Goal: Communication & Community: Answer question/provide support

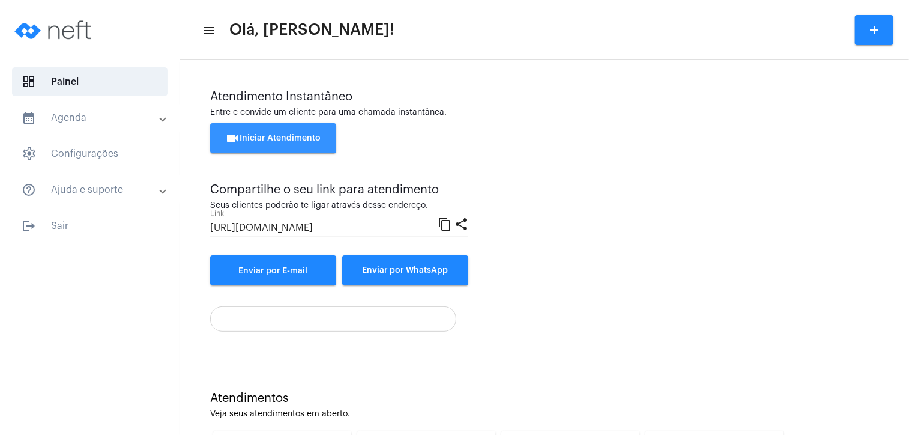
click at [310, 132] on button "videocam Iniciar Atendimento" at bounding box center [273, 138] width 126 height 30
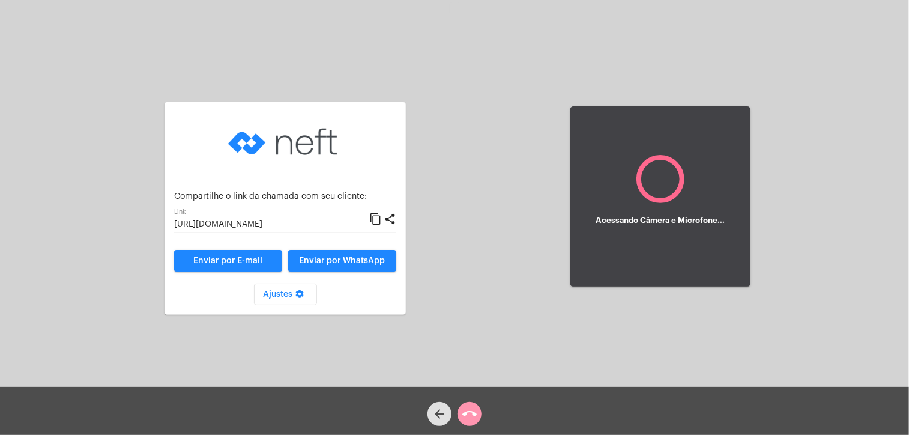
click at [377, 221] on mat-icon "content_copy" at bounding box center [375, 219] width 13 height 14
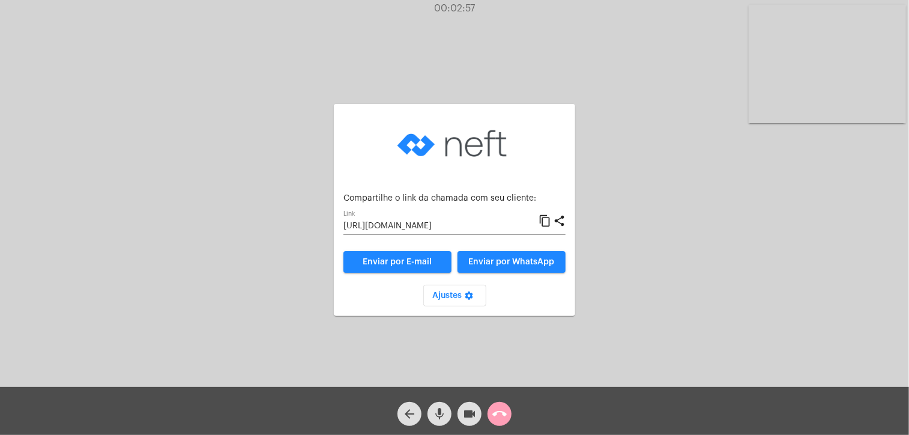
click at [501, 409] on mat-icon "call_end" at bounding box center [499, 414] width 14 height 14
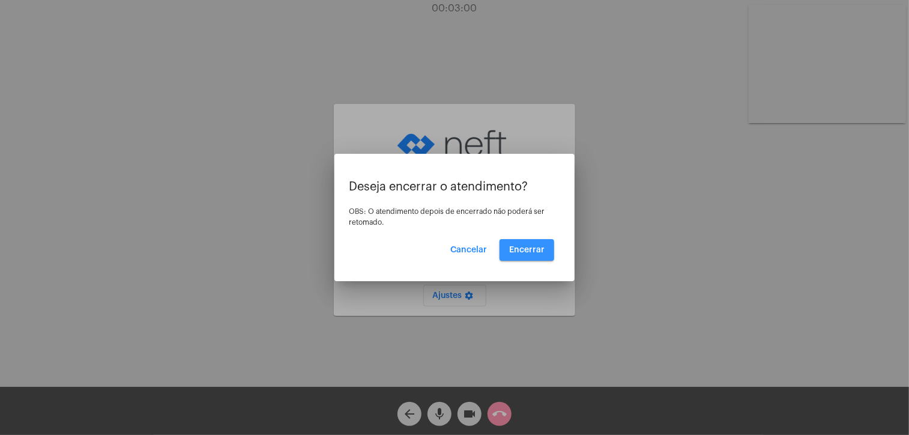
click at [526, 244] on button "Encerrar" at bounding box center [527, 250] width 55 height 22
